Goal: Information Seeking & Learning: Learn about a topic

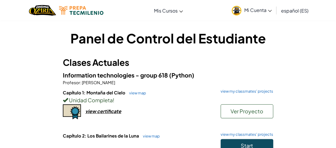
scroll to position [133, 0]
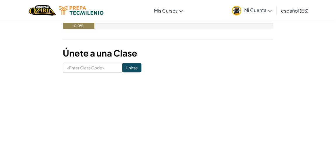
drag, startPoint x: 239, startPoint y: 98, endPoint x: 272, endPoint y: 89, distance: 33.6
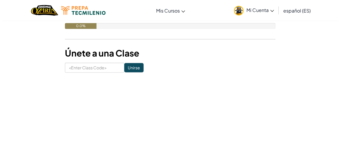
scroll to position [0, 0]
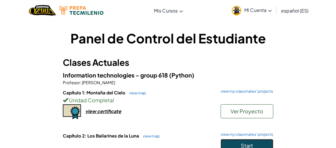
click at [253, 141] on button "Start" at bounding box center [247, 145] width 53 height 13
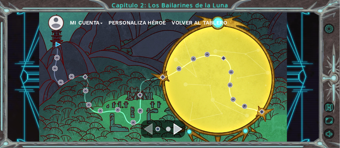
click at [178, 133] on div "Navigate to the next page" at bounding box center [178, 130] width 9 height 12
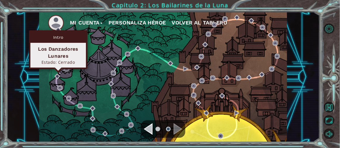
click at [58, 29] on img at bounding box center [58, 29] width 5 height 5
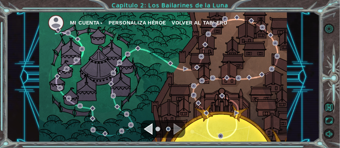
click at [55, 30] on img at bounding box center [56, 23] width 16 height 16
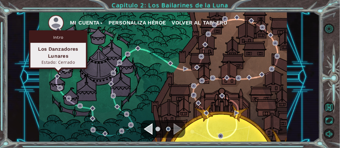
click at [57, 29] on img at bounding box center [58, 29] width 5 height 5
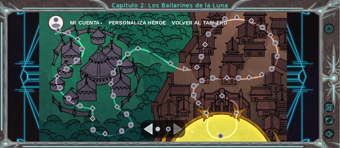
click at [57, 29] on img at bounding box center [58, 29] width 5 height 5
click at [54, 21] on img at bounding box center [56, 23] width 16 height 16
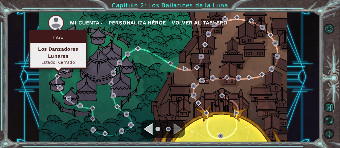
drag, startPoint x: 64, startPoint y: 67, endPoint x: 63, endPoint y: 59, distance: 7.6
click at [64, 61] on div "Los Danzadores Lunares Estado: [GEOGRAPHIC_DATA]" at bounding box center [58, 55] width 56 height 25
click at [61, 54] on div "Los Danzadores Lunares" at bounding box center [58, 53] width 50 height 14
click at [61, 53] on div "Los Danzadores Lunares" at bounding box center [58, 53] width 50 height 14
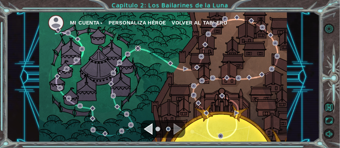
click at [140, 47] on img at bounding box center [137, 48] width 5 height 5
click at [153, 129] on div "Navigate to the previous page" at bounding box center [148, 130] width 9 height 12
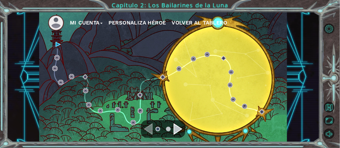
click at [177, 126] on div "Navigate to the next page" at bounding box center [178, 130] width 9 height 12
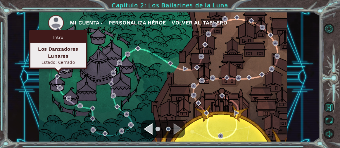
click at [59, 37] on div "Intro" at bounding box center [58, 37] width 56 height 11
click at [56, 31] on div "Intro Los Danzadores Lunares Estado: [GEOGRAPHIC_DATA]" at bounding box center [58, 49] width 58 height 39
click at [57, 30] on div "Intro Los Danzadores Lunares Estado: [GEOGRAPHIC_DATA]" at bounding box center [58, 49] width 58 height 39
click at [57, 27] on img at bounding box center [58, 29] width 5 height 5
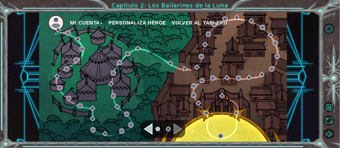
click at [57, 23] on img at bounding box center [56, 23] width 16 height 16
click at [57, 26] on img at bounding box center [56, 23] width 16 height 16
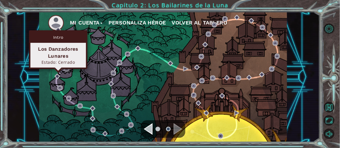
click at [57, 31] on div "Intro Los Danzadores Lunares Estado: [GEOGRAPHIC_DATA]" at bounding box center [58, 49] width 58 height 39
click at [60, 60] on div "Estado: Cerrado" at bounding box center [58, 63] width 50 height 6
drag, startPoint x: 60, startPoint y: 61, endPoint x: 68, endPoint y: 63, distance: 8.9
click at [68, 63] on div "Estado: Cerrado" at bounding box center [58, 63] width 50 height 6
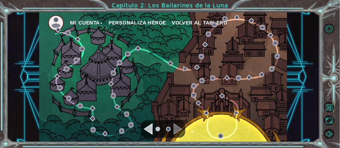
click at [91, 58] on div "Mi Cuenta Personaliza Héroe Volver al Tablero" at bounding box center [163, 77] width 248 height 131
drag, startPoint x: 254, startPoint y: 82, endPoint x: 184, endPoint y: 94, distance: 71.0
click at [224, 87] on div "Mi Cuenta Personaliza Héroe Volver al Tablero" at bounding box center [163, 77] width 248 height 131
click at [163, 122] on div at bounding box center [163, 130] width 44 height 18
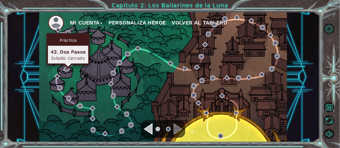
click at [66, 33] on div "Práctica 42. Dos Pasos Estado: [GEOGRAPHIC_DATA]" at bounding box center [67, 49] width 43 height 32
click at [68, 33] on img at bounding box center [67, 32] width 5 height 5
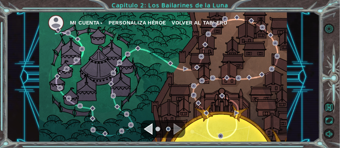
click at [51, 26] on img at bounding box center [56, 23] width 16 height 16
click at [56, 30] on img at bounding box center [58, 29] width 5 height 5
click at [151, 132] on div "Navigate to the previous page" at bounding box center [148, 130] width 9 height 12
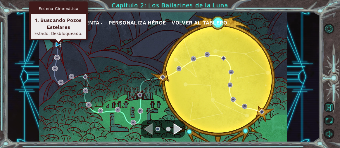
click at [59, 46] on img at bounding box center [58, 44] width 5 height 5
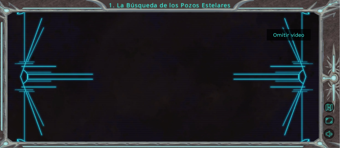
click at [272, 32] on button "Omitir video" at bounding box center [289, 34] width 44 height 11
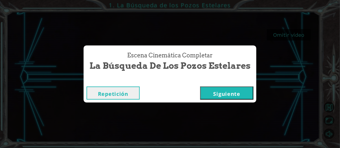
click at [222, 94] on button "Siguiente" at bounding box center [226, 93] width 53 height 13
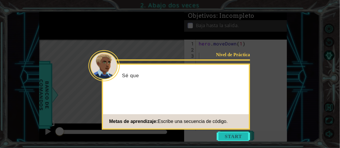
click at [222, 136] on button "Start" at bounding box center [233, 136] width 33 height 9
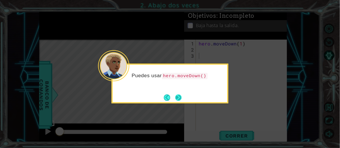
click at [179, 101] on button "Next" at bounding box center [178, 97] width 11 height 11
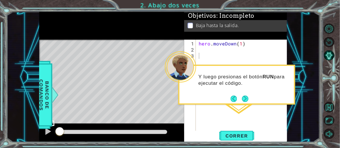
click at [245, 103] on footer at bounding box center [240, 99] width 18 height 9
click at [244, 101] on button "Next" at bounding box center [245, 99] width 6 height 6
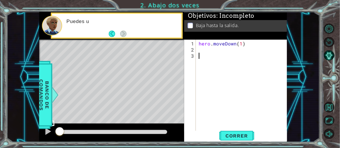
click at [244, 101] on div "hero . moveDown ( 1 )" at bounding box center [243, 93] width 91 height 104
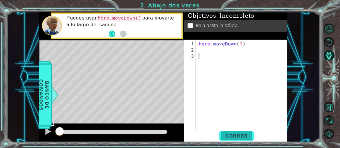
click at [238, 134] on span "Correr" at bounding box center [236, 136] width 34 height 6
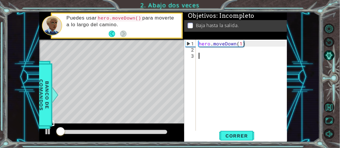
click at [199, 51] on div "hero . moveDown ( 1 )" at bounding box center [243, 93] width 91 height 104
click at [241, 44] on div "hero . moveDown ( 1 )" at bounding box center [243, 93] width 91 height 104
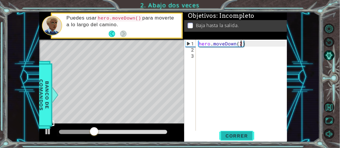
type textarea "hero.moveDown(2)"
click at [237, 139] on button "Correr" at bounding box center [236, 136] width 35 height 10
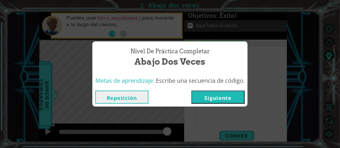
click at [231, 101] on button "Siguiente" at bounding box center [217, 97] width 53 height 13
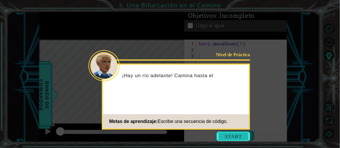
click at [239, 136] on button "Start" at bounding box center [233, 136] width 33 height 9
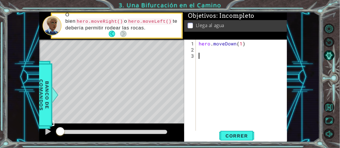
click at [199, 47] on div "hero . moveDown ( 1 )" at bounding box center [243, 93] width 91 height 104
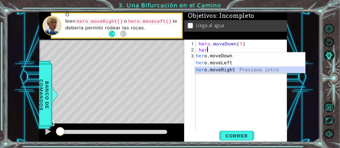
click at [216, 68] on div "her o.moveDown Presiona intro her o.moveLeft Presiona intro her o.moveRight Pre…" at bounding box center [250, 70] width 111 height 35
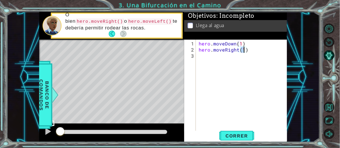
click at [207, 54] on div "hero . moveDown ( 1 ) hero . moveRight ( 1 )" at bounding box center [243, 93] width 91 height 104
type textarea "hero.moveDown(1) hero.moveRight(1)"
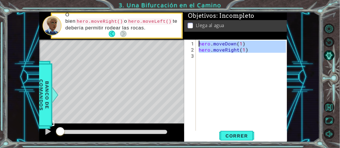
click at [206, 58] on div "hero . moveDown ( 1 ) hero . moveRight ( 1 )" at bounding box center [243, 93] width 91 height 104
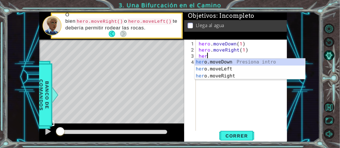
click at [204, 61] on div "her o.moveDown Presiona intro her o.moveLeft Presiona intro her o.moveRight Pre…" at bounding box center [250, 76] width 111 height 35
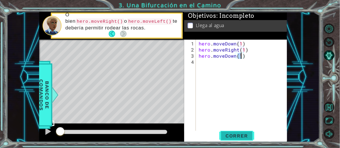
type textarea "hero.moveDown(1)"
click at [243, 139] on button "Correr" at bounding box center [236, 136] width 35 height 10
